Goal: Check status: Check status

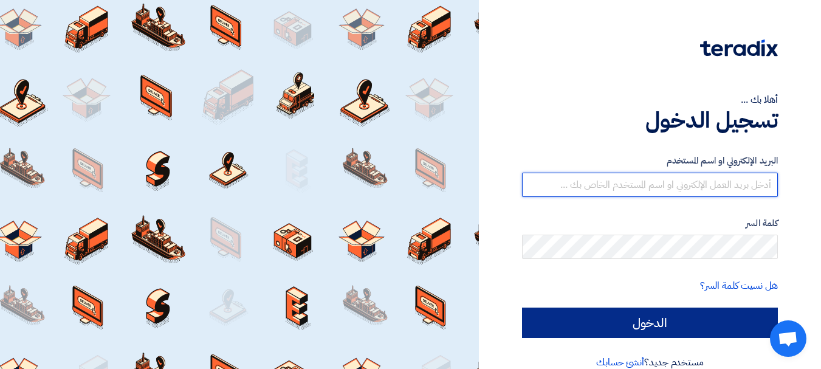
type input "[EMAIL_ADDRESS][DOMAIN_NAME]"
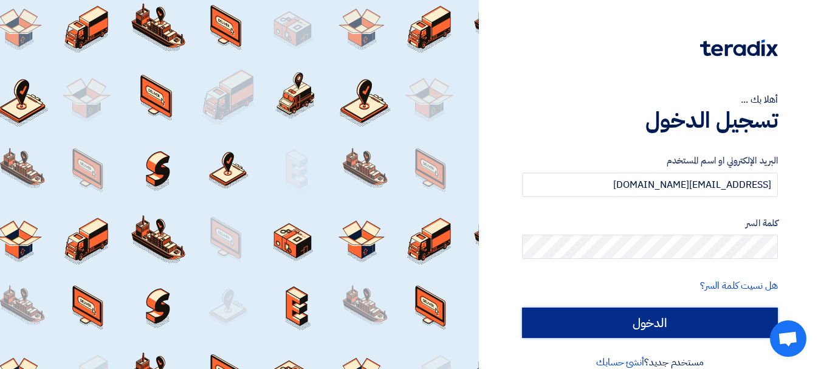
drag, startPoint x: 627, startPoint y: 326, endPoint x: 610, endPoint y: 314, distance: 20.6
click at [627, 325] on input "الدخول" at bounding box center [650, 322] width 256 height 30
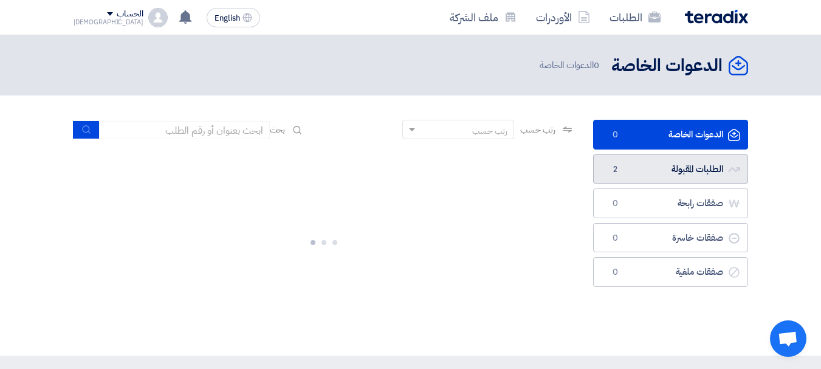
click at [650, 174] on link "الطلبات المقبولة الطلبات المقبولة 2" at bounding box center [670, 169] width 155 height 30
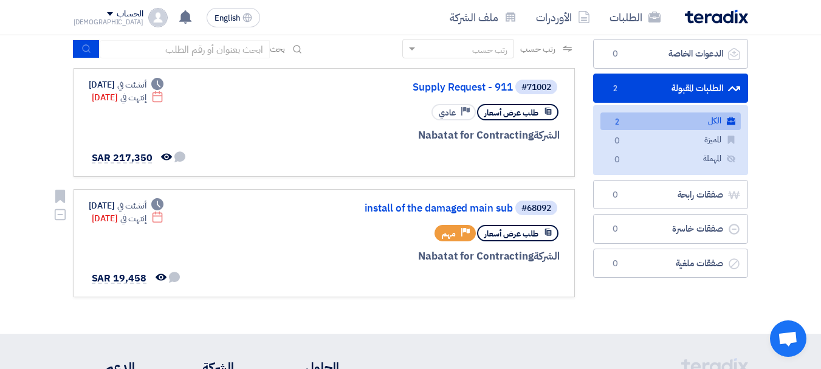
scroll to position [61, 0]
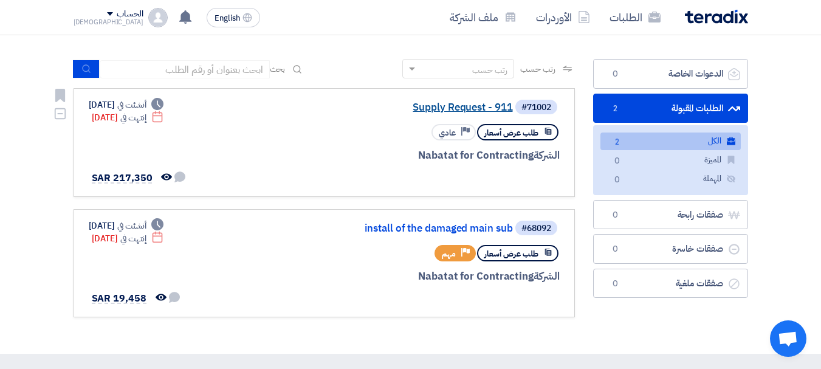
click at [467, 104] on link "Supply Request - 911" at bounding box center [391, 107] width 243 height 11
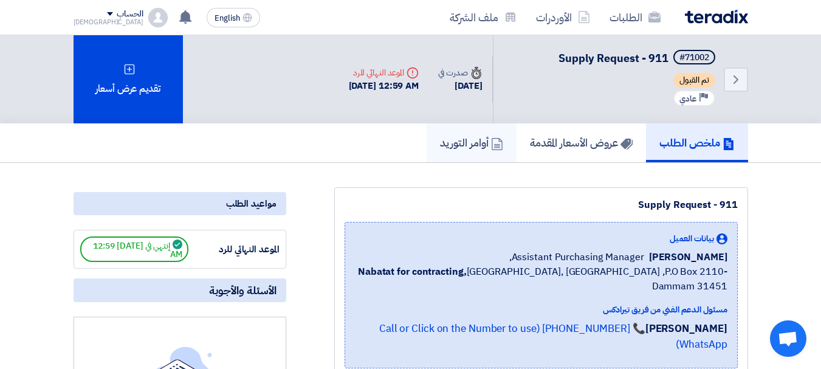
click at [491, 146] on icon at bounding box center [497, 144] width 12 height 12
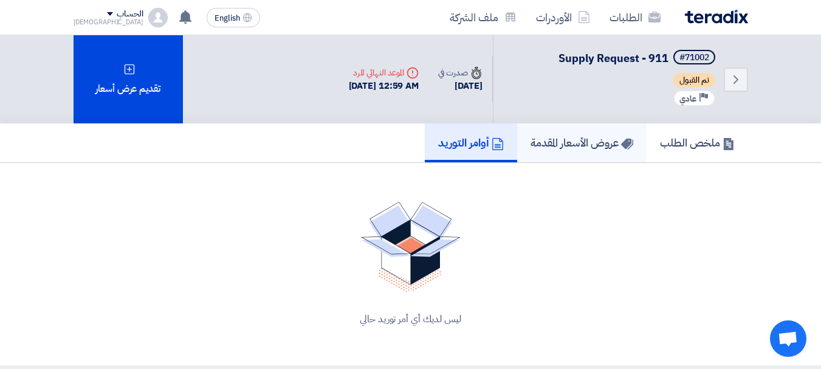
click at [517, 145] on link "عروض الأسعار المقدمة" at bounding box center [581, 142] width 129 height 39
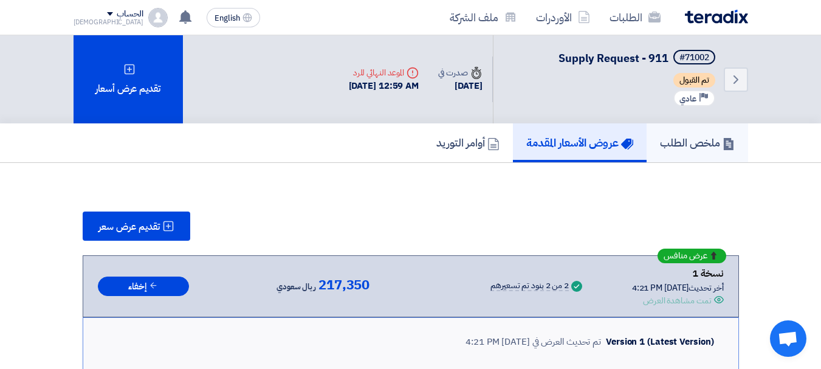
click at [682, 144] on h5 "ملخص الطلب" at bounding box center [697, 142] width 75 height 14
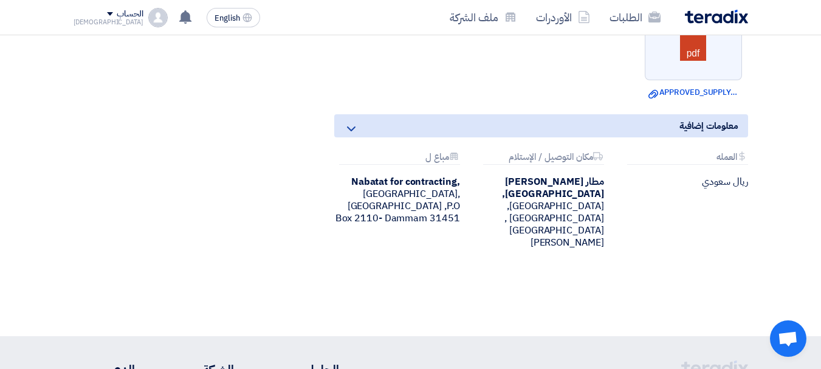
scroll to position [607, 0]
